Goal: Book appointment/travel/reservation

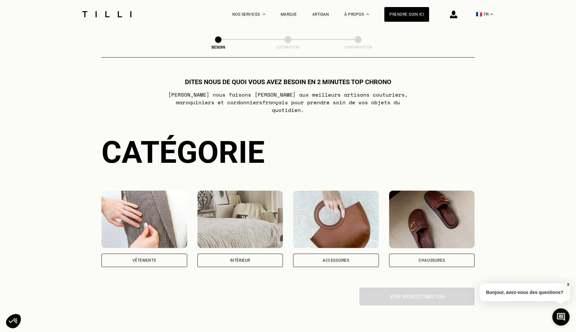
click at [165, 217] on img at bounding box center [144, 220] width 86 height 58
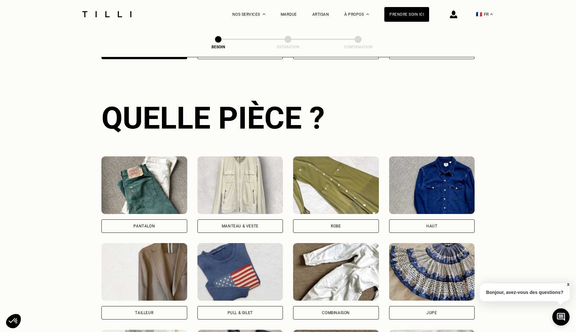
scroll to position [208, 0]
click at [166, 210] on div "Pantalon" at bounding box center [144, 194] width 86 height 76
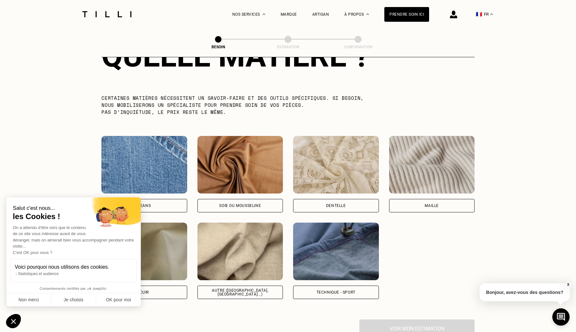
scroll to position [629, 0]
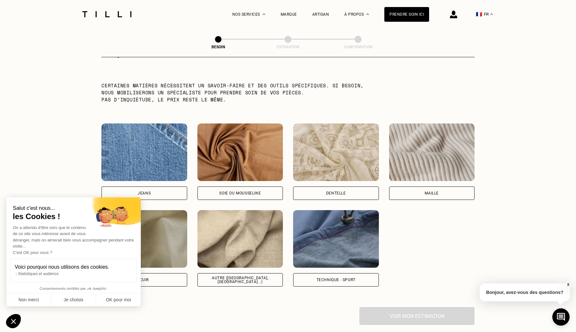
click at [341, 242] on img at bounding box center [336, 239] width 86 height 58
select select "FR"
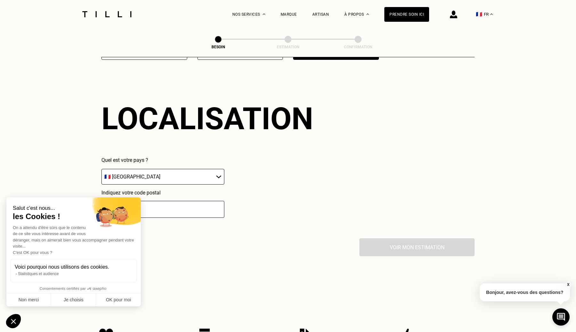
scroll to position [858, 0]
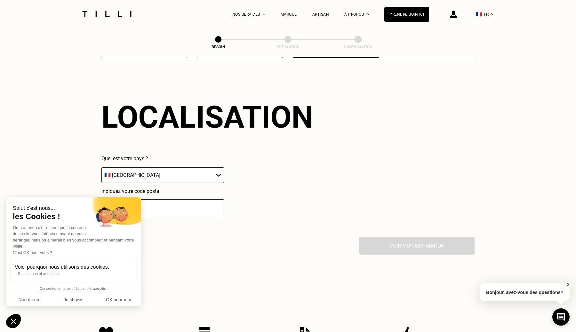
click at [182, 199] on input "number" at bounding box center [162, 207] width 123 height 17
type input "6"
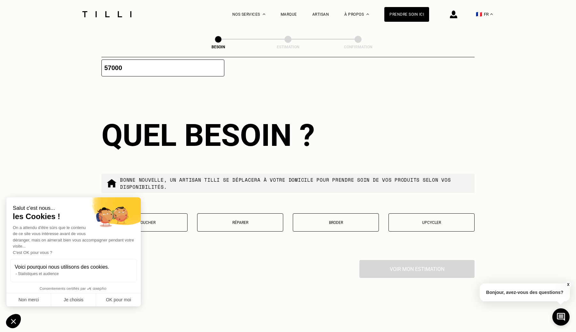
scroll to position [1015, 0]
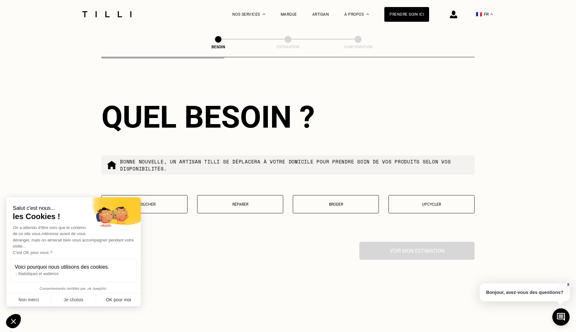
type input "57000"
click at [119, 299] on button "OK pour moi" at bounding box center [118, 299] width 45 height 13
checkbox input "true"
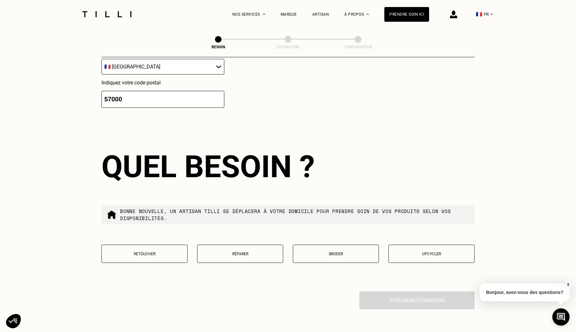
scroll to position [953, 0]
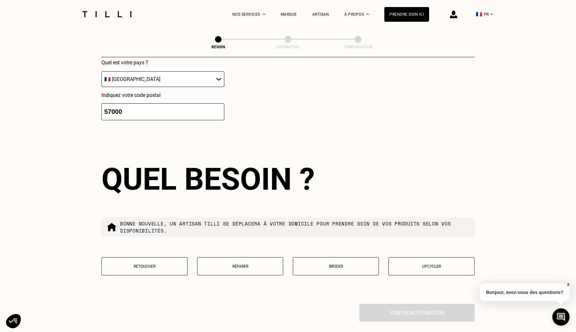
click at [167, 257] on button "Retoucher" at bounding box center [144, 266] width 86 height 18
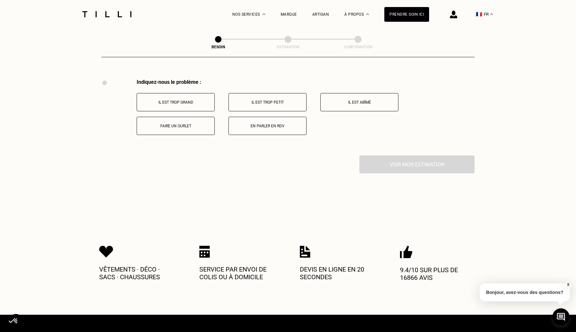
scroll to position [1179, 0]
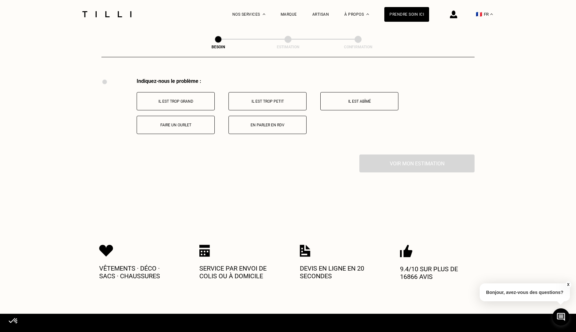
click at [192, 127] on button "Faire un ourlet" at bounding box center [176, 125] width 78 height 18
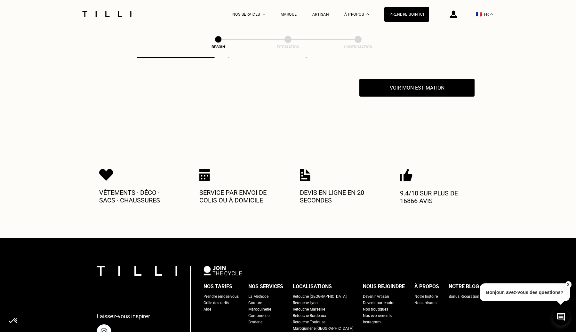
scroll to position [1256, 0]
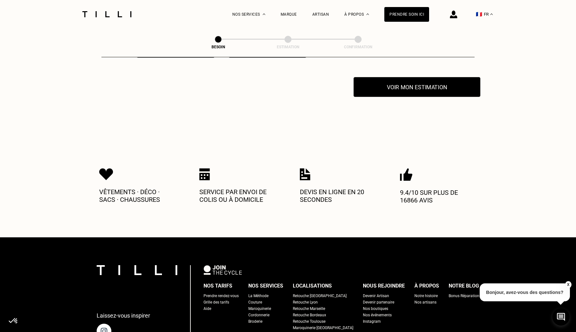
click at [412, 77] on button "Voir mon estimation" at bounding box center [416, 87] width 127 height 20
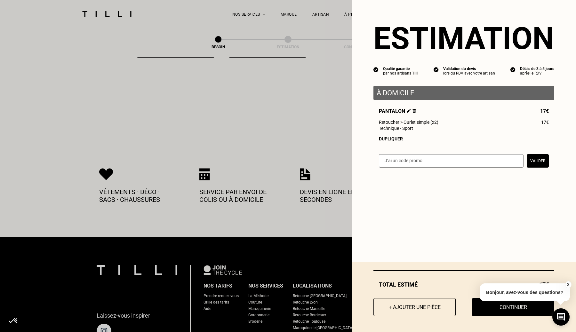
click at [568, 286] on button "X" at bounding box center [567, 284] width 6 height 7
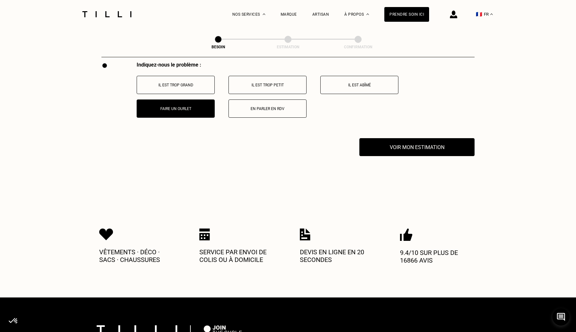
scroll to position [1185, 0]
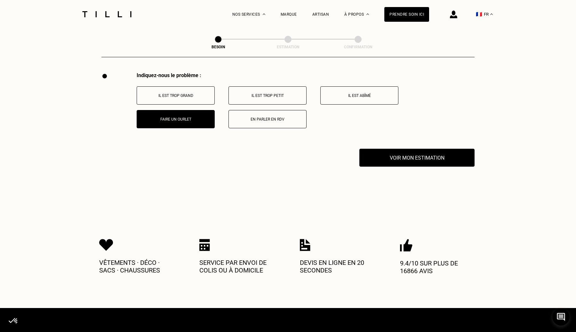
click at [415, 151] on button "Voir mon estimation" at bounding box center [416, 158] width 127 height 20
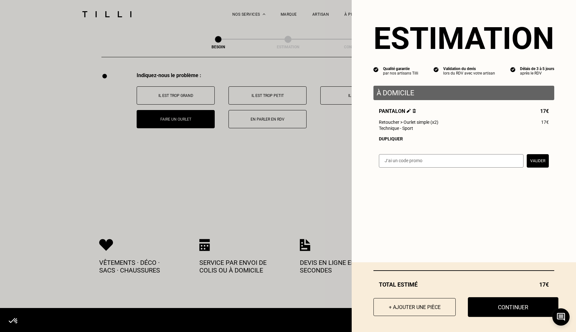
click at [487, 302] on button "Continuer" at bounding box center [512, 307] width 90 height 20
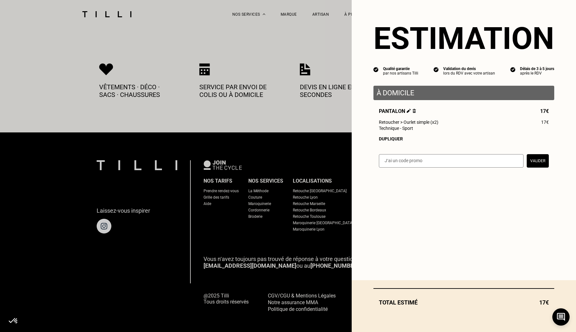
select select "FR"
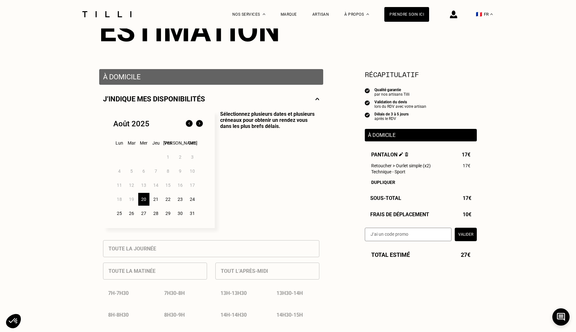
scroll to position [75, 0]
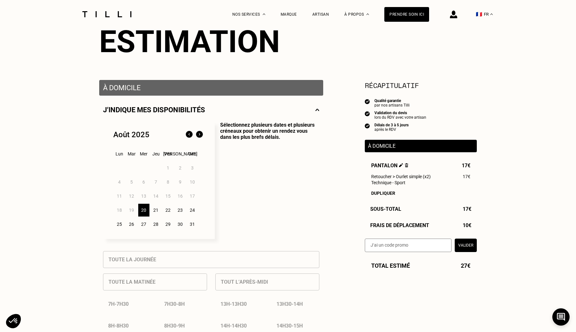
click at [200, 136] on img at bounding box center [199, 134] width 10 height 10
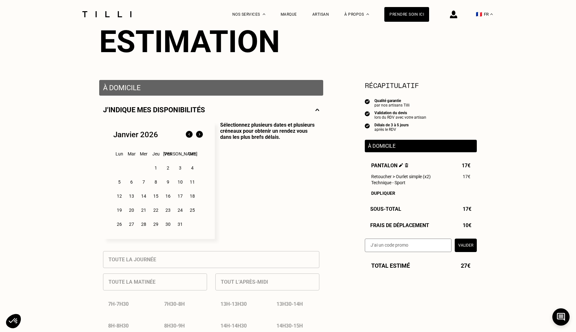
click at [157, 169] on div "1" at bounding box center [155, 167] width 11 height 13
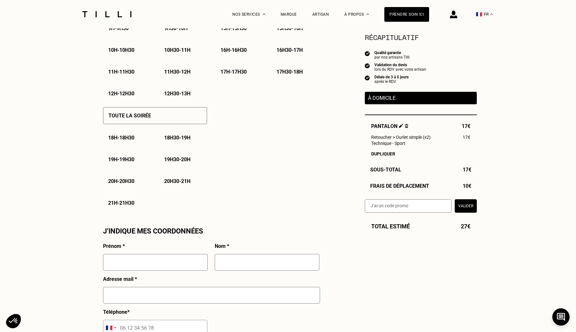
scroll to position [413, 0]
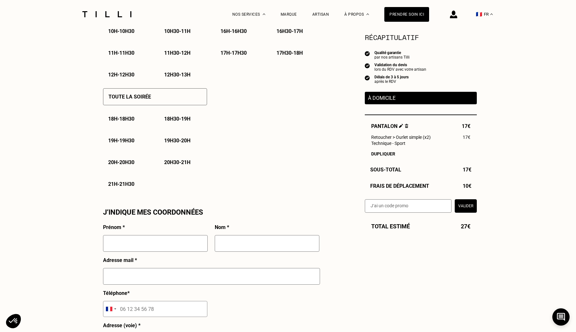
click at [137, 181] on div "21h - 21h30" at bounding box center [127, 184] width 48 height 16
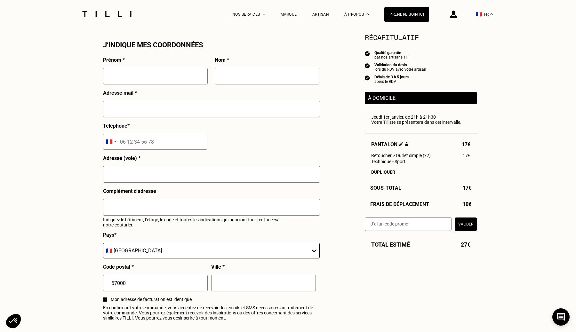
scroll to position [564, 0]
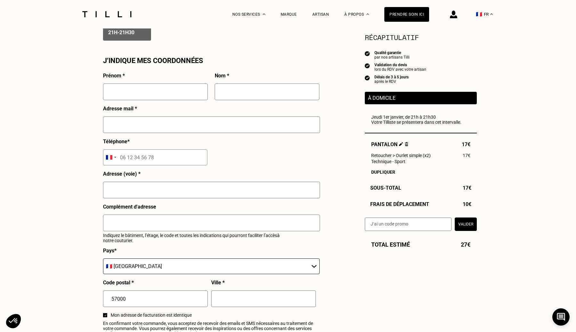
click at [184, 96] on input "text" at bounding box center [155, 91] width 105 height 17
type input "[PERSON_NAME]"
type input "M"
paste input "[URL][DOMAIN_NAME]"
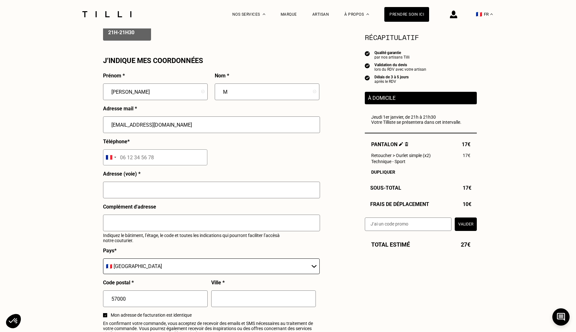
type input "[EMAIL_ADDRESS][DOMAIN_NAME]"
click at [179, 159] on input "tel" at bounding box center [155, 157] width 104 height 16
type input "06 12 31 23 12"
click at [190, 185] on input "text" at bounding box center [211, 190] width 217 height 17
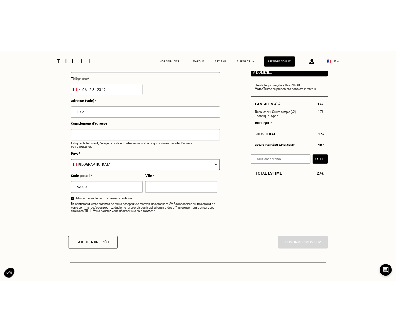
scroll to position [670, 0]
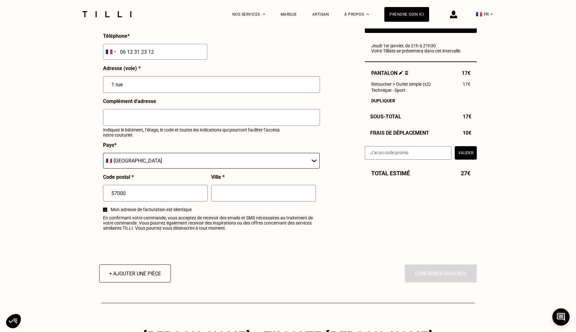
type input "1 rue"
click at [175, 196] on input "57000" at bounding box center [155, 193] width 105 height 17
click at [249, 192] on input "text" at bounding box center [263, 193] width 105 height 17
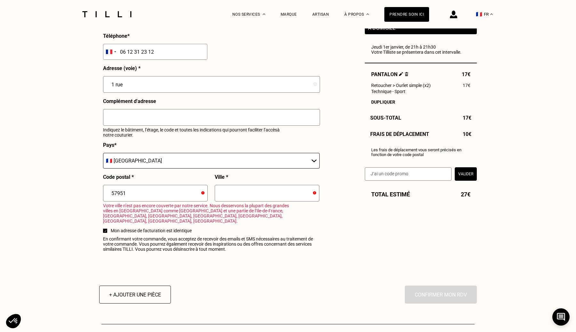
click at [189, 197] on input "57951" at bounding box center [155, 193] width 105 height 17
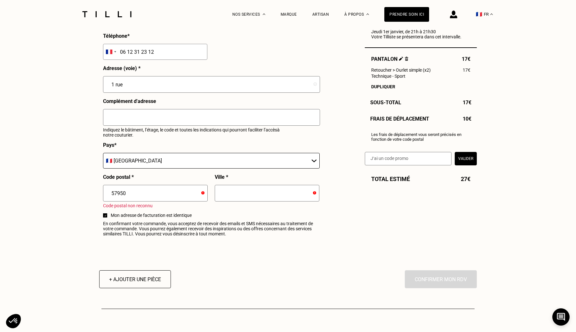
type input "57950"
click at [265, 194] on input "text" at bounding box center [267, 193] width 105 height 17
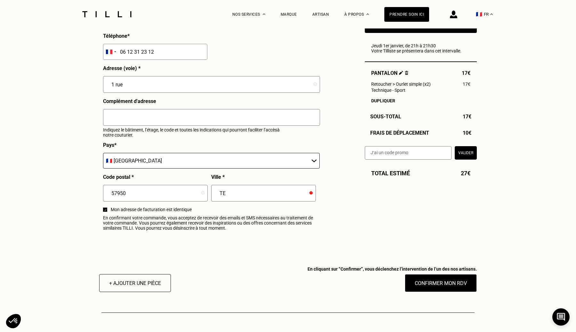
type input "T"
type input "M"
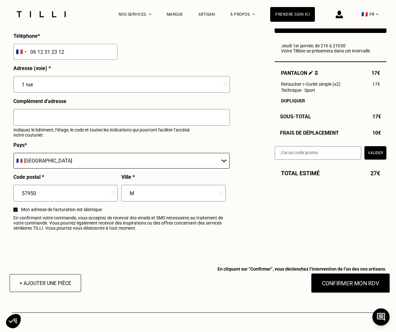
click at [354, 281] on button "Confirmer mon RDV" at bounding box center [350, 283] width 79 height 20
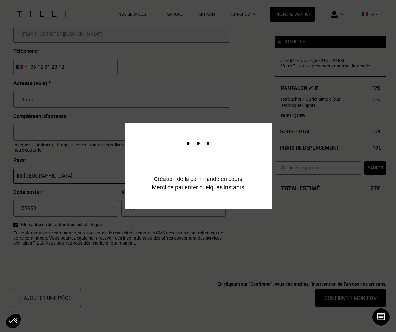
scroll to position [685, 0]
